Goal: Transaction & Acquisition: Purchase product/service

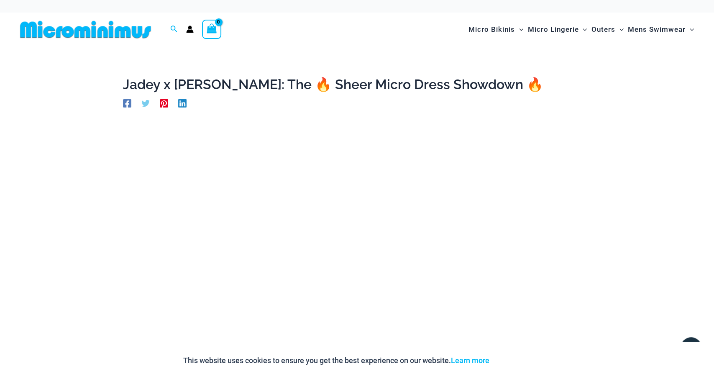
click at [116, 25] on img at bounding box center [86, 29] width 138 height 19
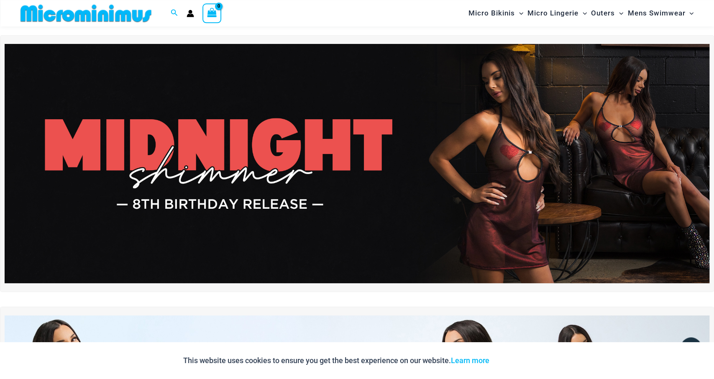
scroll to position [18, 0]
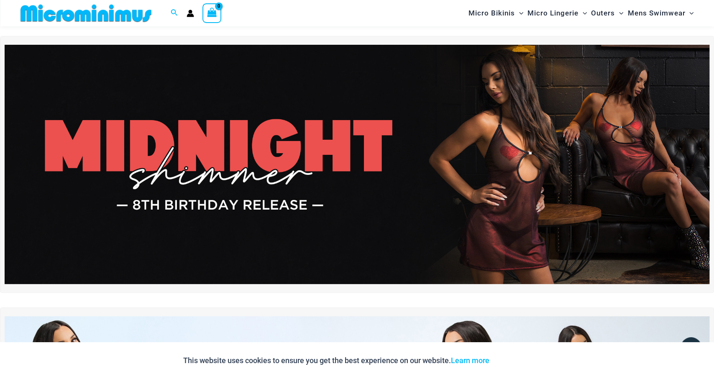
click at [343, 155] on img at bounding box center [357, 165] width 705 height 240
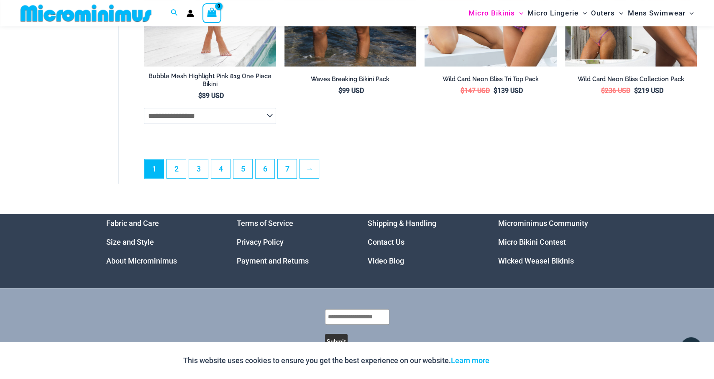
scroll to position [2400, 0]
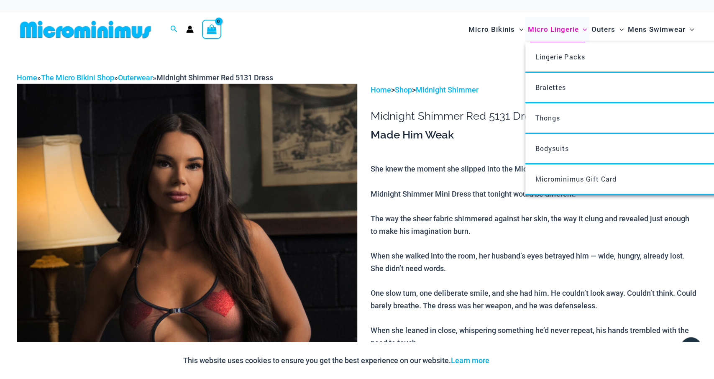
click at [550, 26] on span "Micro Lingerie" at bounding box center [552, 29] width 51 height 21
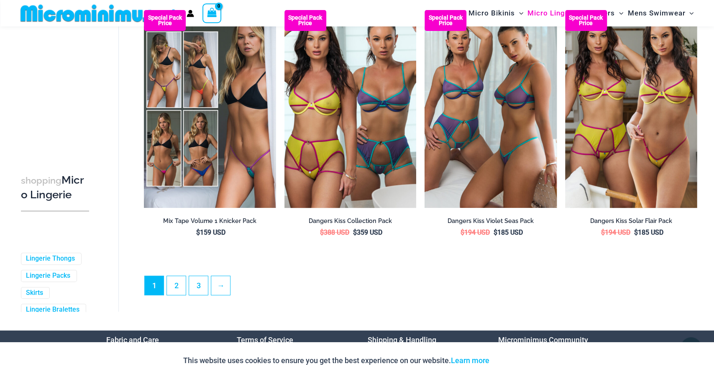
scroll to position [2060, 0]
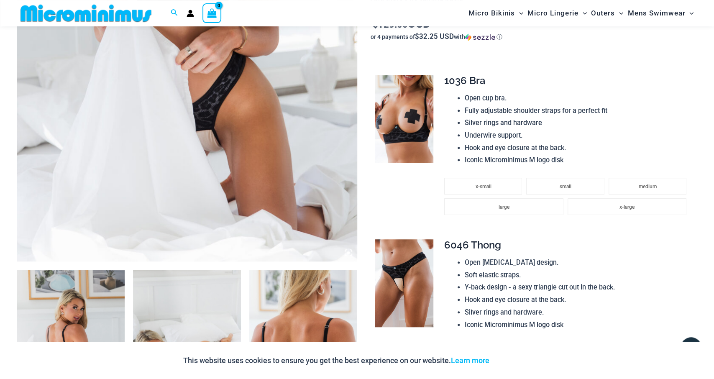
scroll to position [327, 0]
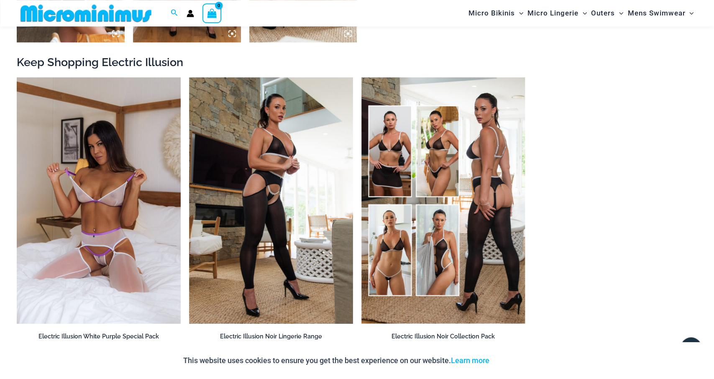
scroll to position [886, 0]
